Goal: Check status: Check status

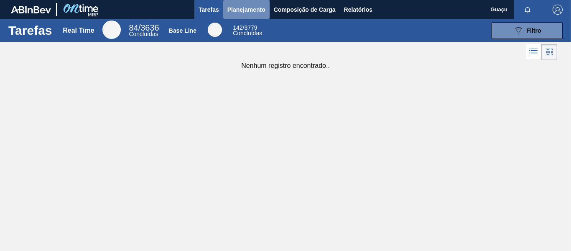
click at [236, 10] on span "Planejamento" at bounding box center [247, 10] width 38 height 10
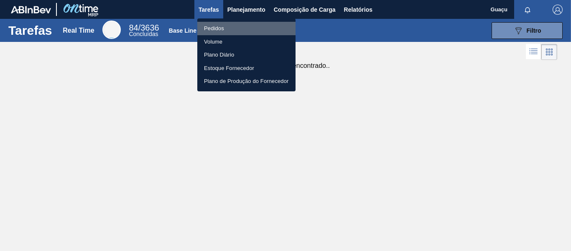
click at [223, 31] on li "Pedidos" at bounding box center [246, 28] width 98 height 13
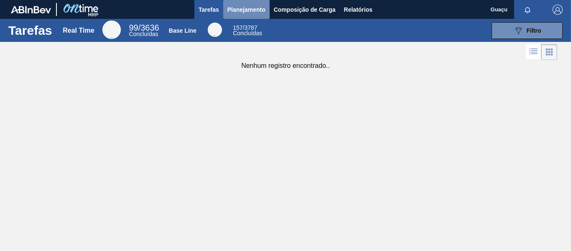
click at [252, 10] on span "Planejamento" at bounding box center [247, 10] width 38 height 10
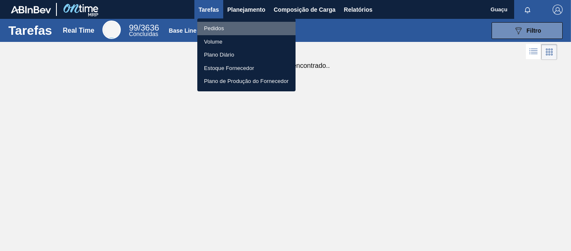
click at [228, 32] on li "Pedidos" at bounding box center [246, 28] width 98 height 13
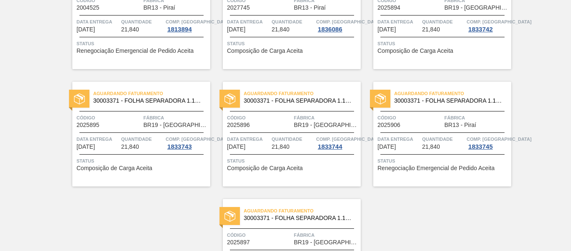
scroll to position [60, 0]
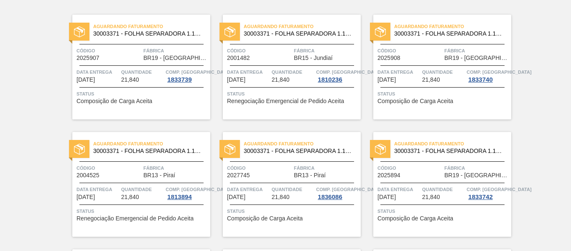
click at [277, 202] on div "Aguardando Faturamento 30003371 - FOLHA SEPARADORA 1.175 mm x 980 mm; Código 20…" at bounding box center [292, 184] width 138 height 105
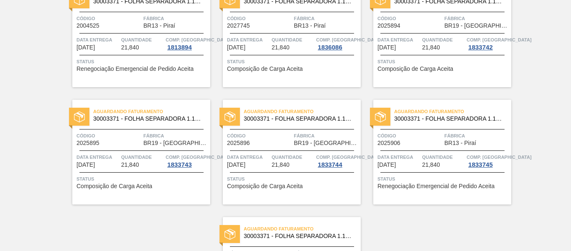
scroll to position [311, 0]
